Goal: Check status: Check status

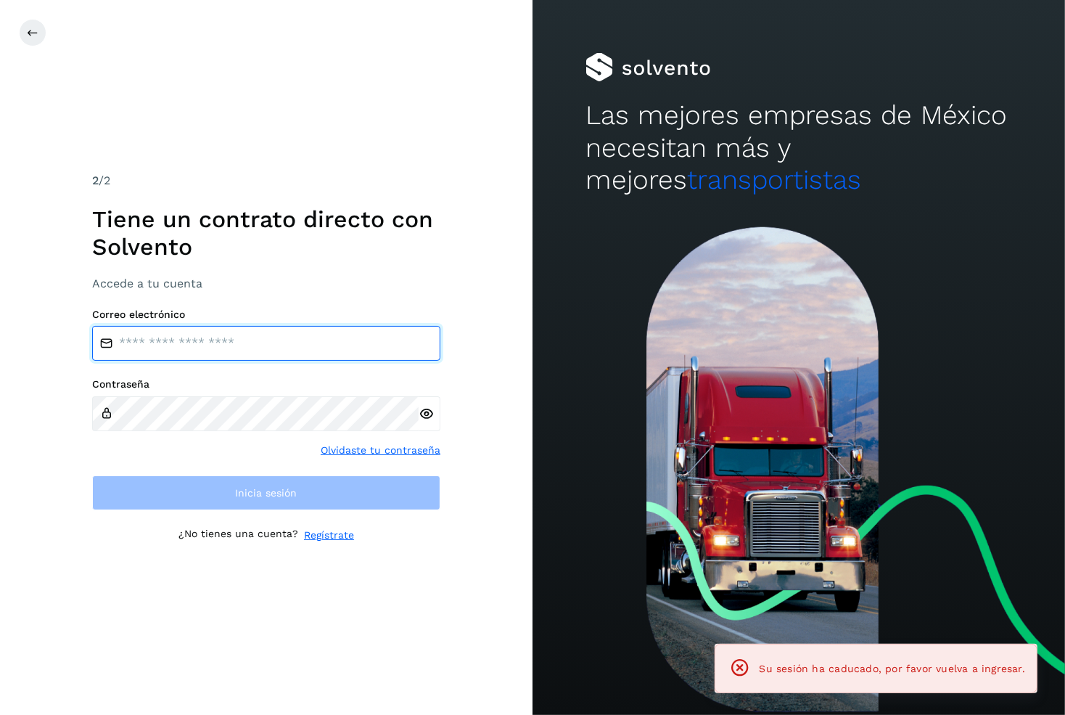
click at [339, 335] on input "email" at bounding box center [266, 343] width 348 height 35
click at [322, 344] on input "email" at bounding box center [266, 343] width 348 height 35
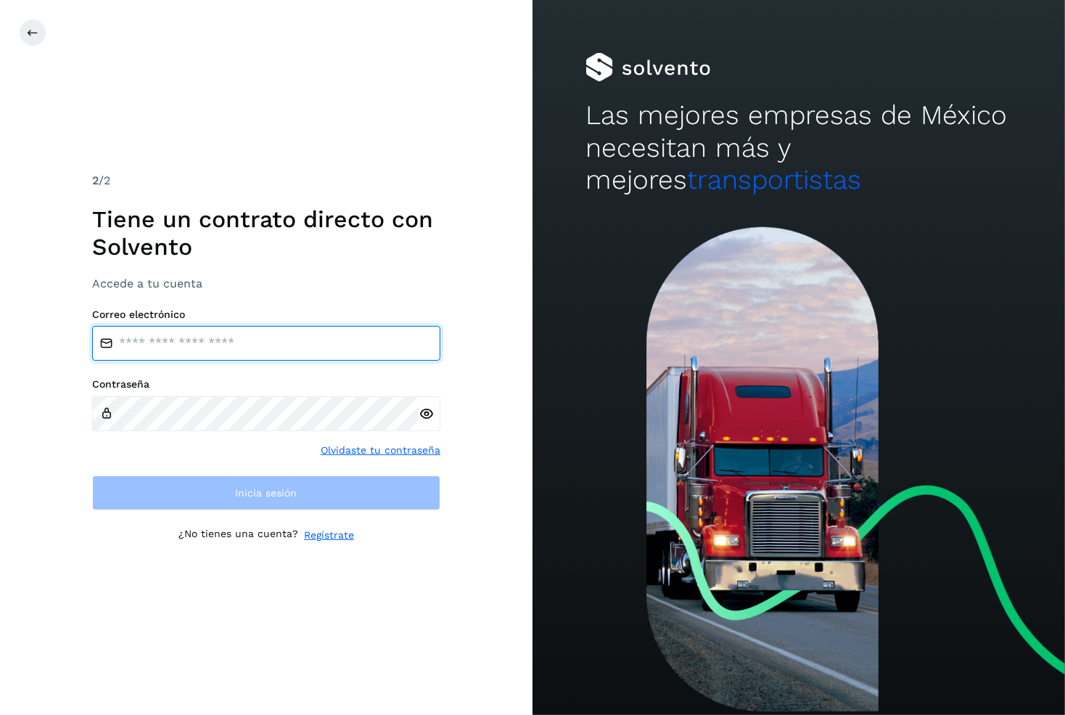
type input "**********"
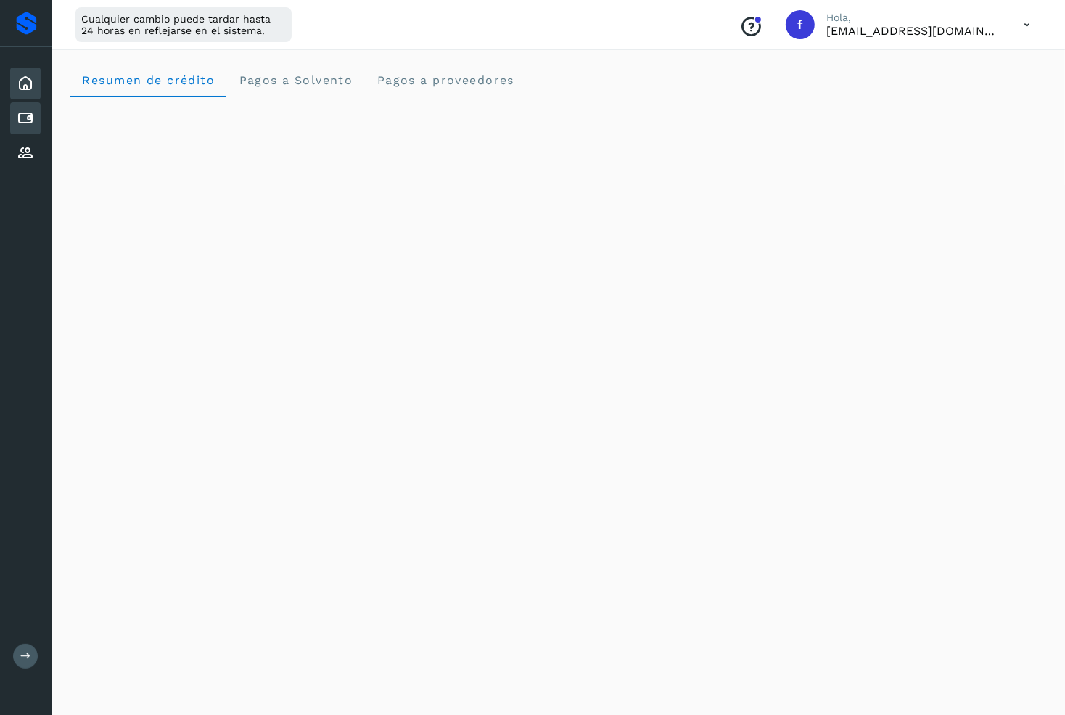
click at [37, 122] on div "Cuentas por pagar" at bounding box center [25, 118] width 30 height 32
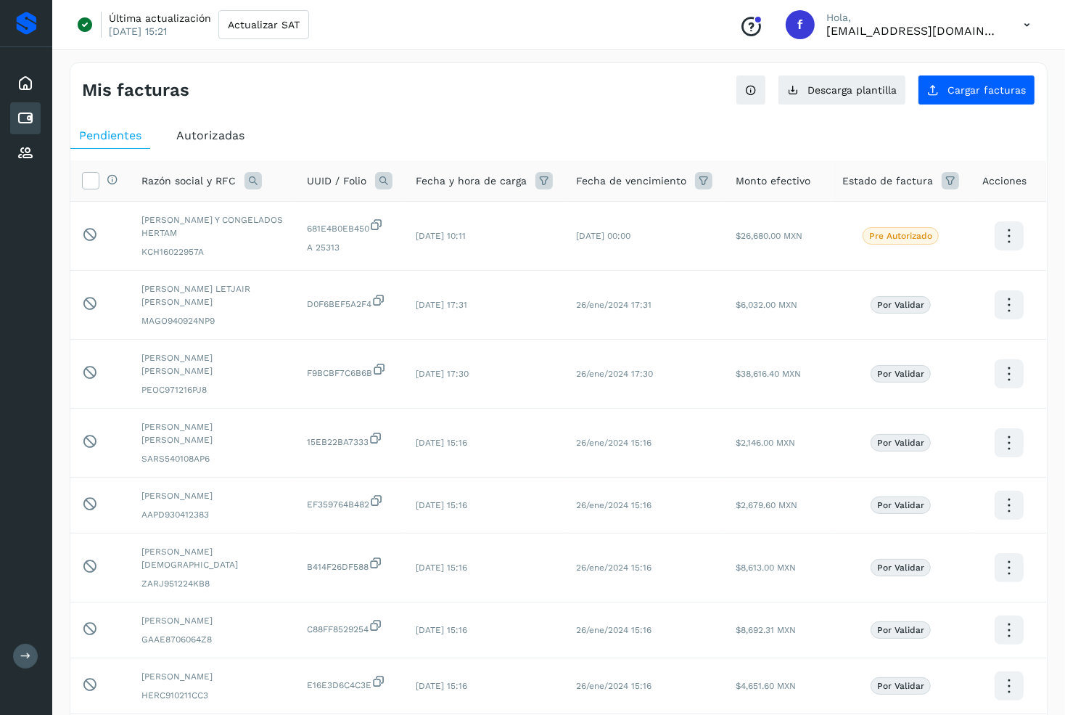
click at [205, 136] on span "Autorizadas" at bounding box center [210, 135] width 68 height 14
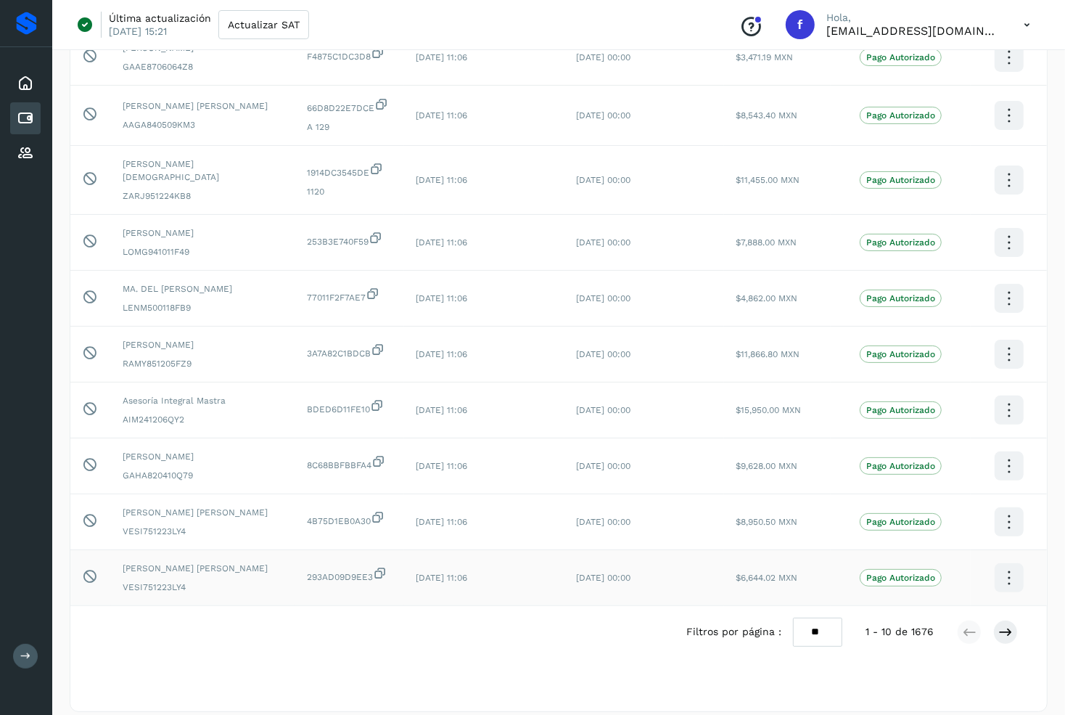
scroll to position [171, 0]
click at [1002, 626] on icon at bounding box center [1006, 633] width 15 height 15
